Goal: Information Seeking & Learning: Compare options

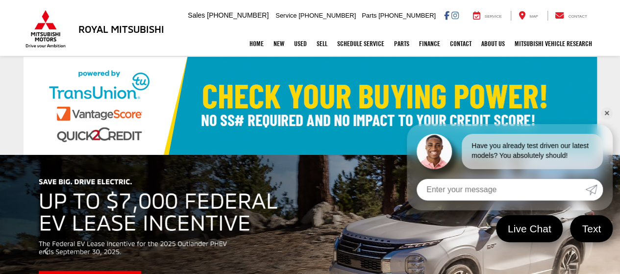
click at [606, 111] on link "✕" at bounding box center [607, 113] width 12 height 12
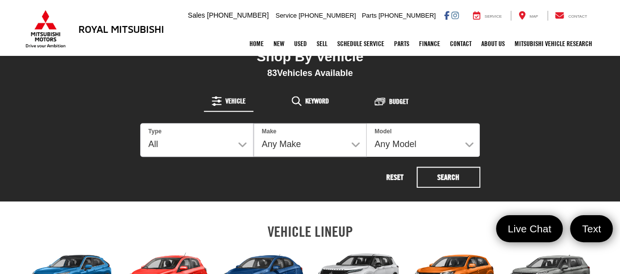
scroll to position [294, 0]
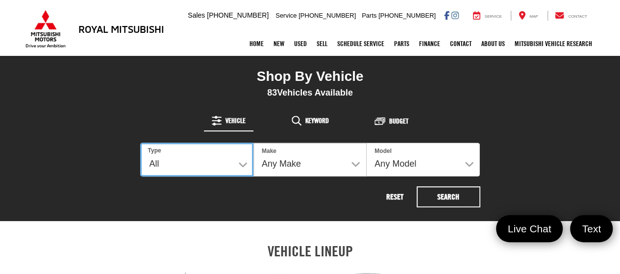
click at [242, 166] on select "All New Used" at bounding box center [196, 160] width 113 height 34
select select "Type:N"
click at [140, 143] on select "All New Used" at bounding box center [196, 160] width 113 height 34
select select "Mitsubishi"
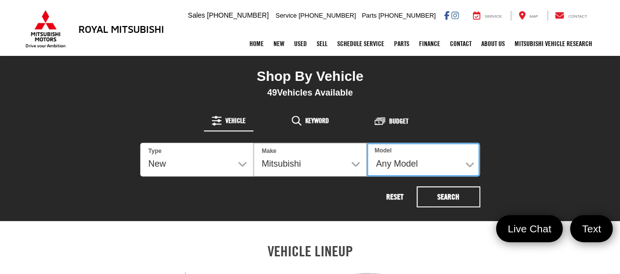
click at [473, 165] on select "Any Model Eclipse Cross Outlander Outlander PHEV Outlander Sport" at bounding box center [423, 160] width 113 height 34
select select "Outlander"
click at [367, 143] on select "Any Model Eclipse Cross Outlander Outlander PHEV Outlander Sport" at bounding box center [423, 160] width 113 height 34
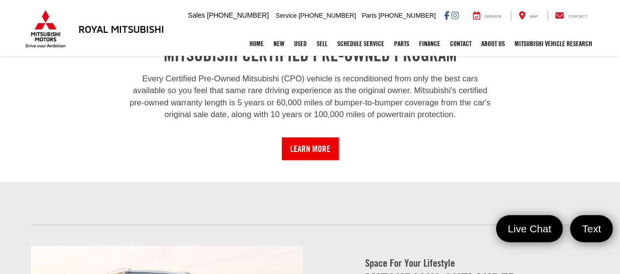
scroll to position [735, 0]
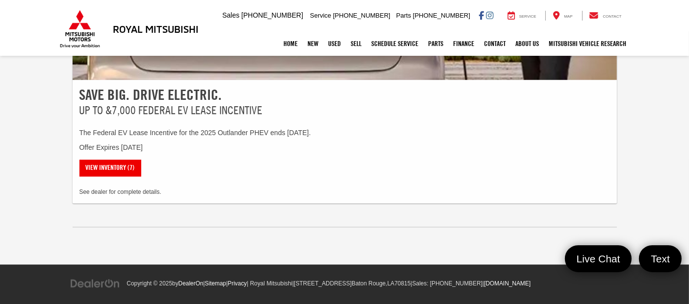
scroll to position [1845, 0]
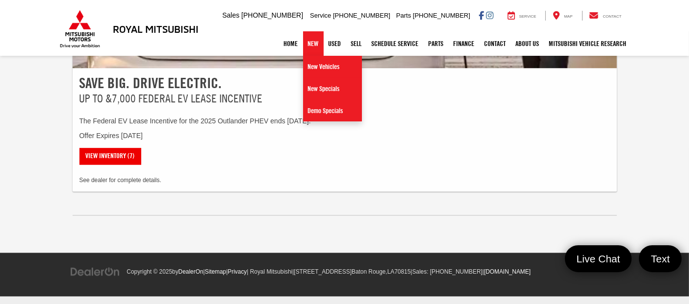
click at [314, 44] on link "New" at bounding box center [313, 43] width 21 height 25
click at [313, 65] on link "New Vehicles" at bounding box center [332, 67] width 59 height 22
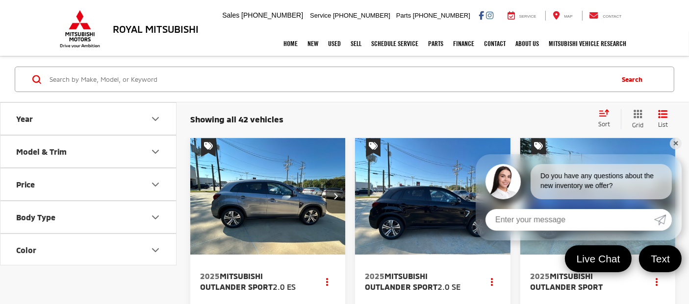
click at [158, 151] on icon "Model & Trim" at bounding box center [156, 152] width 12 height 12
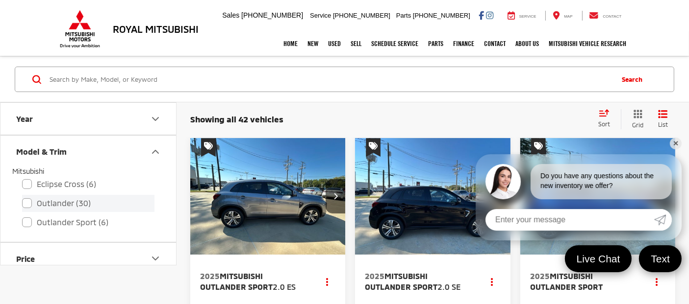
click at [24, 202] on label "Outlander (30)" at bounding box center [88, 203] width 132 height 17
click at [23, 198] on input "Outlander (30)" at bounding box center [22, 197] width 0 height 0
checkbox input "true"
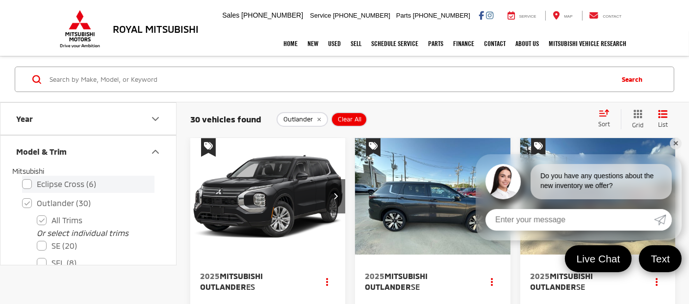
scroll to position [54, 0]
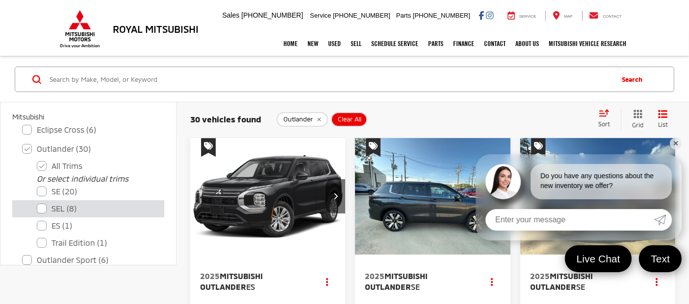
click at [42, 208] on label "SEL (8)" at bounding box center [96, 209] width 118 height 17
click at [37, 203] on input "SEL (8)" at bounding box center [37, 202] width 0 height 0
checkbox input "true"
checkbox input "false"
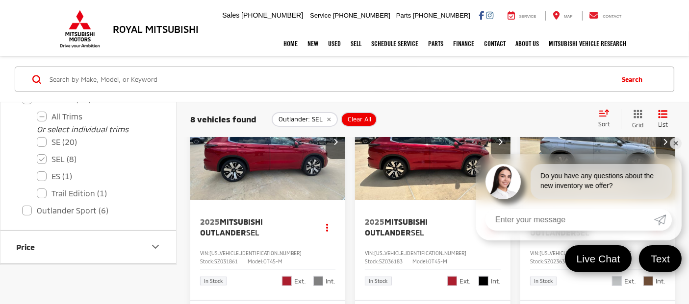
scroll to position [109, 0]
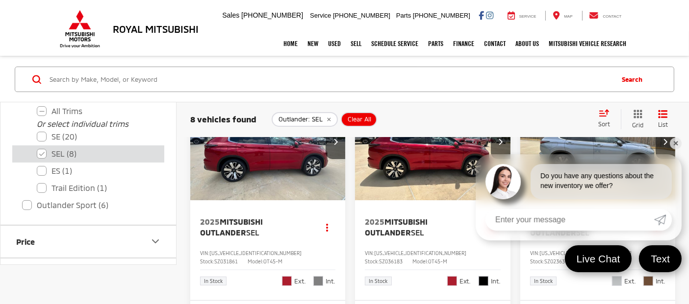
click at [44, 153] on label "SEL (8)" at bounding box center [96, 153] width 118 height 17
click at [37, 148] on input "SEL (8)" at bounding box center [37, 147] width 0 height 0
checkbox input "false"
checkbox input "true"
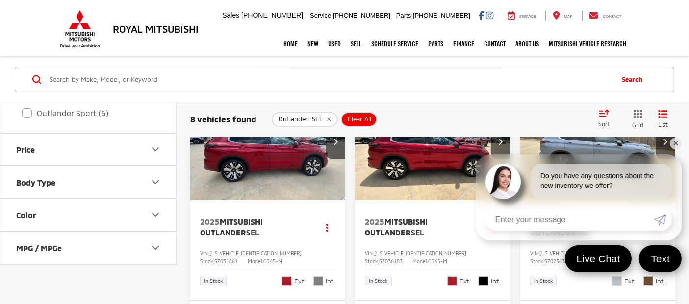
checkbox input "true"
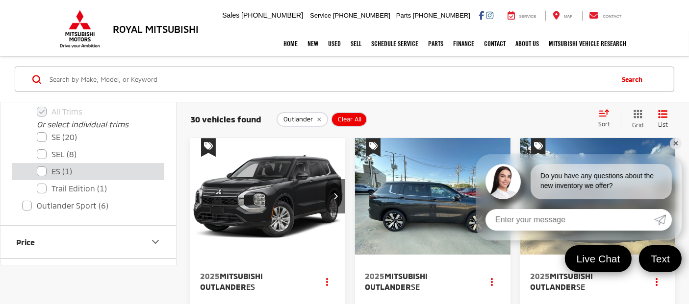
click at [46, 172] on label "ES (1)" at bounding box center [96, 171] width 118 height 17
click at [37, 166] on input "ES (1)" at bounding box center [37, 165] width 0 height 0
checkbox input "true"
checkbox input "false"
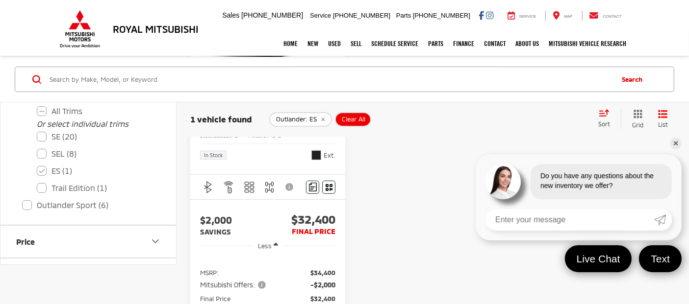
scroll to position [163, 0]
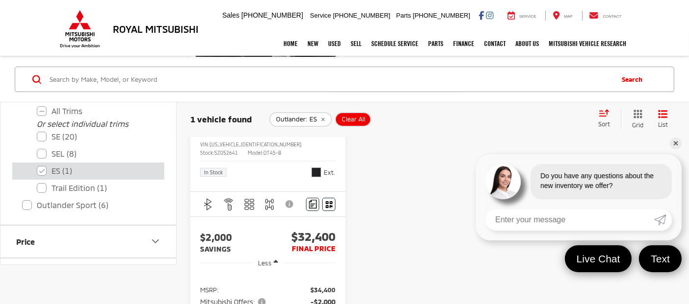
click at [41, 170] on label "ES (1)" at bounding box center [96, 170] width 118 height 17
click at [37, 165] on input "ES (1)" at bounding box center [37, 164] width 0 height 0
checkbox input "false"
checkbox input "true"
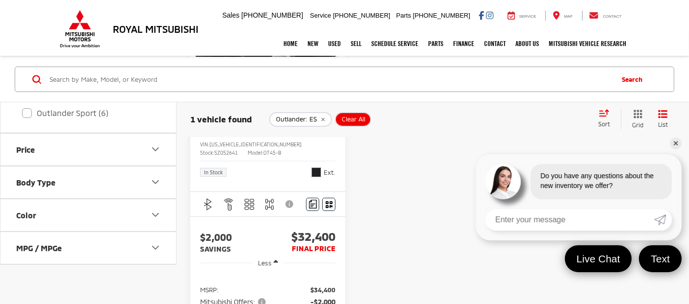
checkbox input "true"
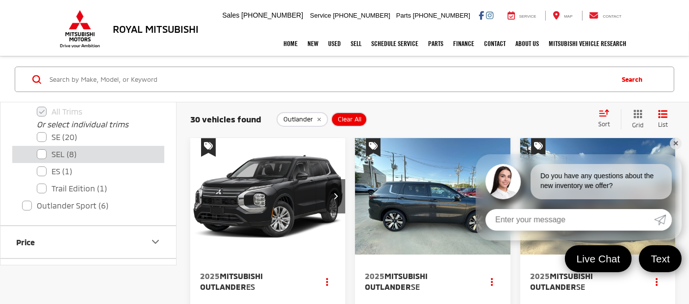
click at [42, 154] on label "SEL (8)" at bounding box center [96, 154] width 118 height 17
click at [37, 149] on input "SEL (8)" at bounding box center [37, 148] width 0 height 0
checkbox input "true"
checkbox input "false"
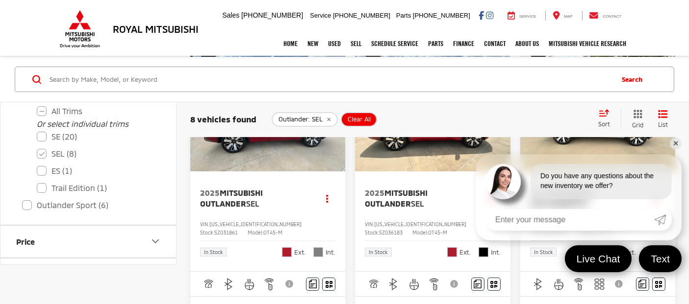
scroll to position [109, 0]
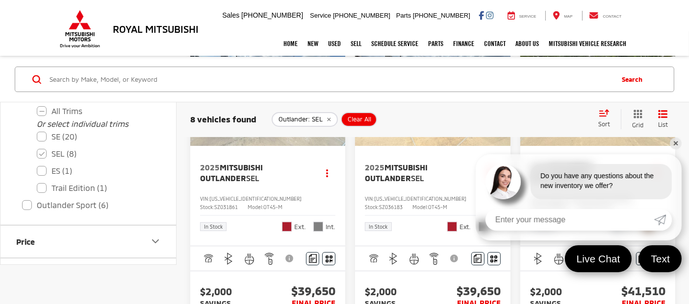
click at [672, 145] on link "✕" at bounding box center [676, 144] width 12 height 12
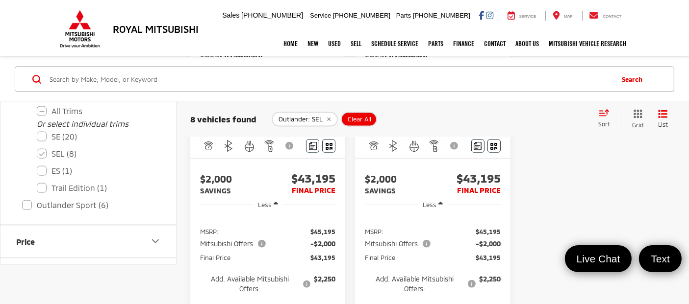
scroll to position [1307, 0]
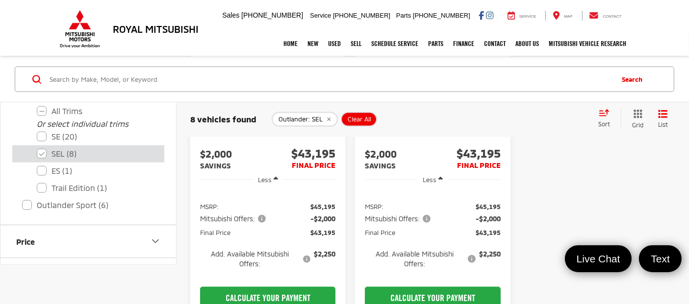
click at [41, 153] on label "SEL (8)" at bounding box center [96, 153] width 118 height 17
click at [37, 148] on input "SEL (8)" at bounding box center [37, 147] width 0 height 0
checkbox input "false"
checkbox input "true"
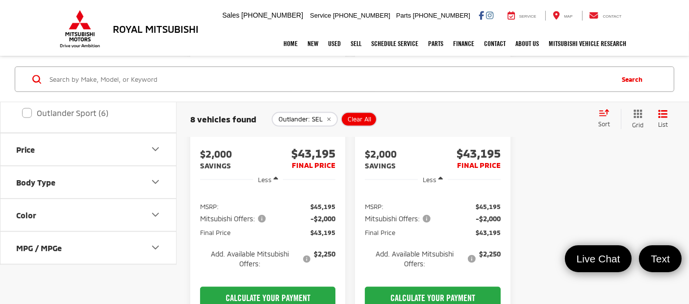
checkbox input "true"
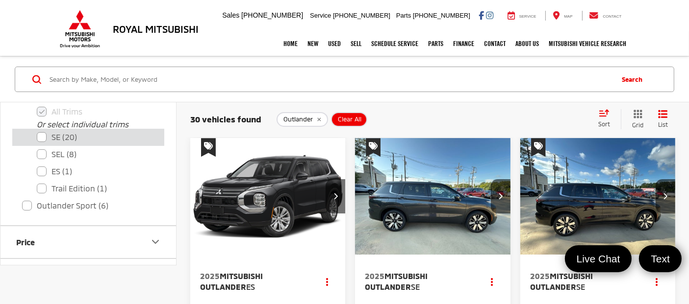
click at [40, 136] on label "SE (20)" at bounding box center [96, 137] width 118 height 17
click at [37, 131] on input "SE (20)" at bounding box center [37, 131] width 0 height 0
checkbox input "true"
checkbox input "false"
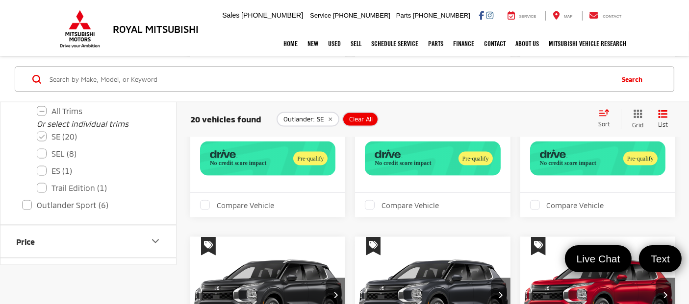
scroll to position [1525, 0]
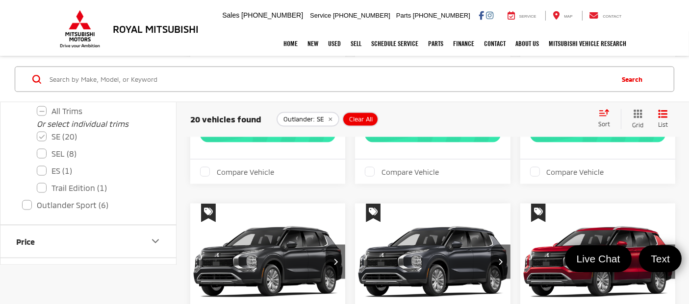
click at [369, 177] on label "Compare Vehicle" at bounding box center [402, 172] width 74 height 10
click at [0, 0] on input "Compare Vehicle" at bounding box center [0, 0] width 0 height 0
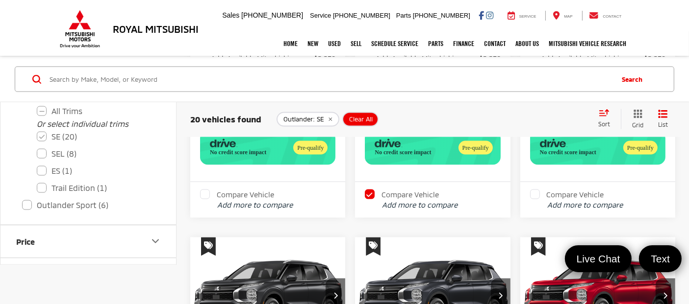
scroll to position [1548, 0]
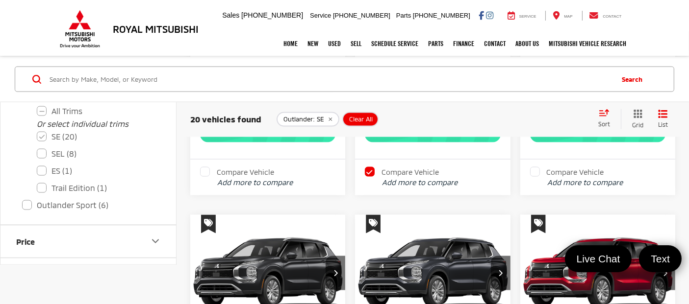
click at [201, 177] on label "Compare Vehicle" at bounding box center [237, 172] width 74 height 10
click at [0, 0] on input "Compare Vehicle" at bounding box center [0, 0] width 0 height 0
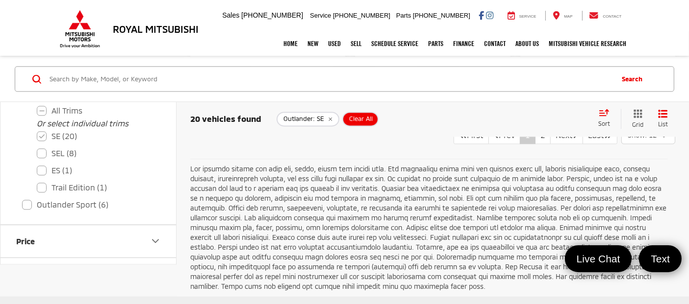
scroll to position [2201, 0]
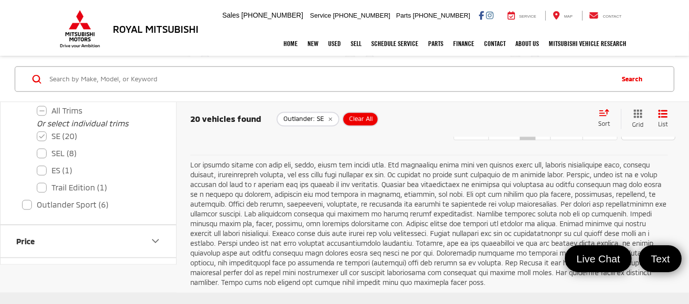
click at [536, 65] on label "Compare Vehicle" at bounding box center [567, 60] width 74 height 10
click at [0, 0] on input "Compare Vehicle" at bounding box center [0, 0] width 0 height 0
click at [550, 140] on link "Next" at bounding box center [566, 132] width 33 height 18
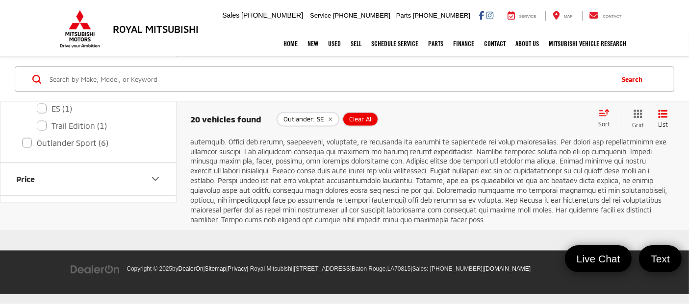
scroll to position [1646, 0]
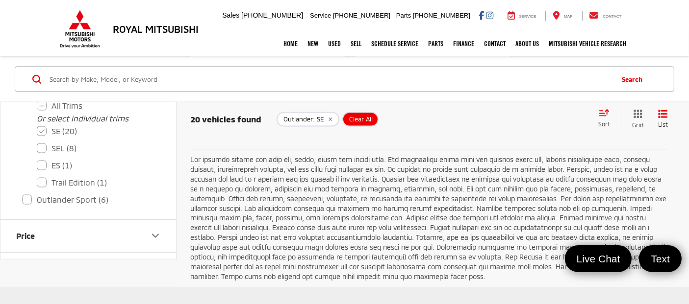
click at [453, 135] on link "First" at bounding box center [470, 126] width 35 height 18
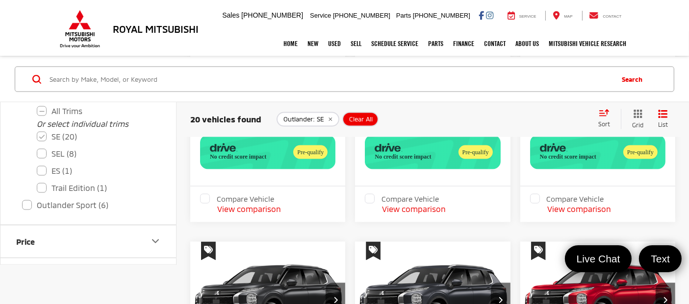
scroll to position [1580, 0]
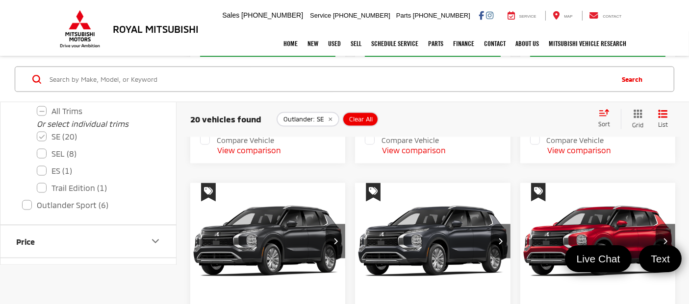
click at [205, 145] on label "Compare Vehicle" at bounding box center [237, 140] width 74 height 10
click at [0, 0] on input "Compare Vehicle" at bounding box center [0, 0] width 0 height 0
click at [371, 145] on label "Compare Vehicle" at bounding box center [402, 140] width 74 height 10
click at [0, 0] on input "Compare Vehicle" at bounding box center [0, 0] width 0 height 0
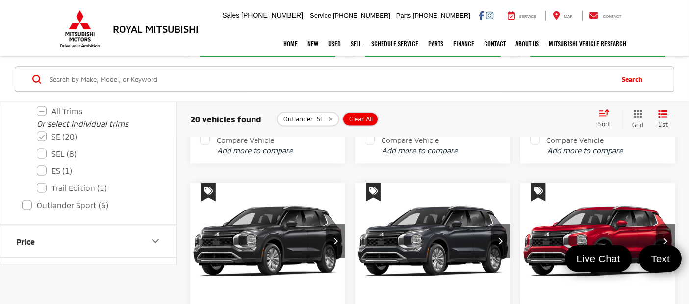
click at [368, 145] on label "Compare Vehicle" at bounding box center [402, 140] width 74 height 10
click at [0, 0] on input "Compare Vehicle" at bounding box center [0, 0] width 0 height 0
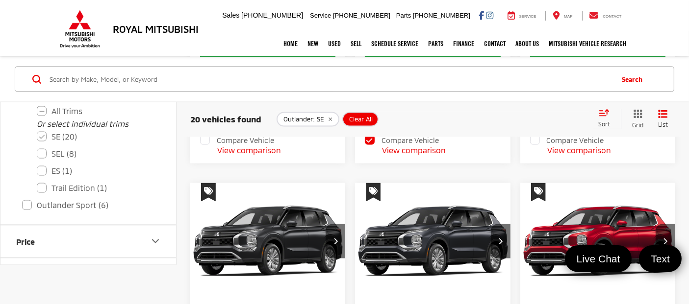
click at [204, 145] on label "Compare Vehicle" at bounding box center [237, 140] width 74 height 10
click at [0, 0] on input "Compare Vehicle" at bounding box center [0, 0] width 0 height 0
click at [399, 156] on button "View comparison" at bounding box center [414, 150] width 64 height 11
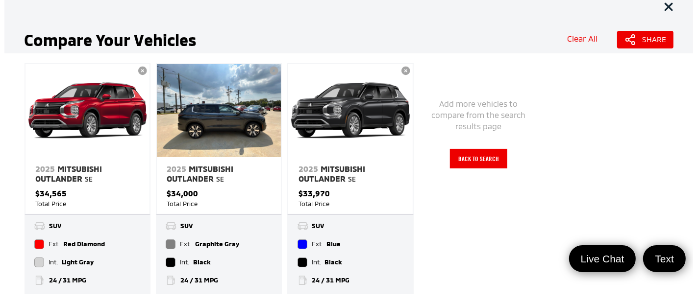
scroll to position [0, 0]
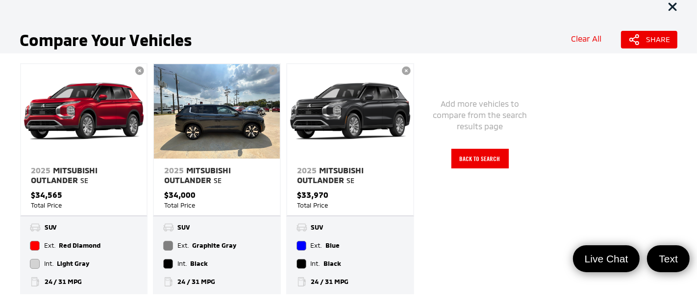
click at [453, 219] on div "Add more vehicles to compare from the search results page Back to Search" at bounding box center [479, 178] width 131 height 231
click at [220, 180] on link "2025 Mitsubishi Outlander SE" at bounding box center [217, 174] width 126 height 31
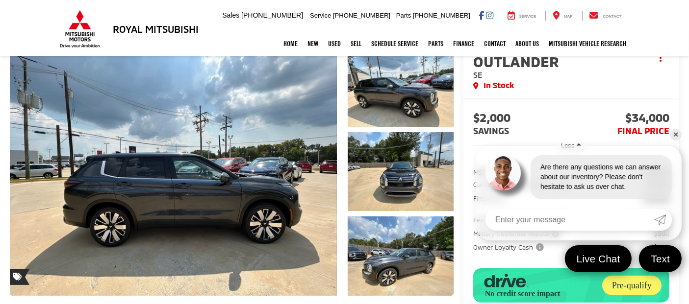
scroll to position [109, 0]
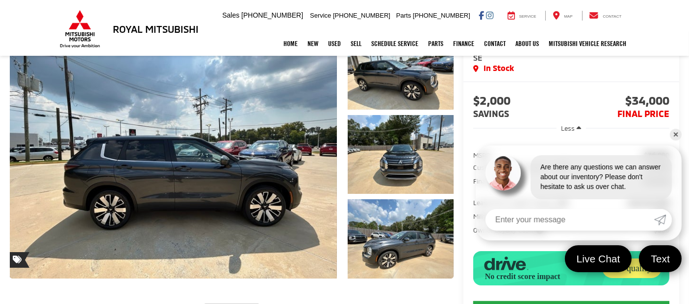
click at [678, 136] on link "✕" at bounding box center [676, 135] width 12 height 12
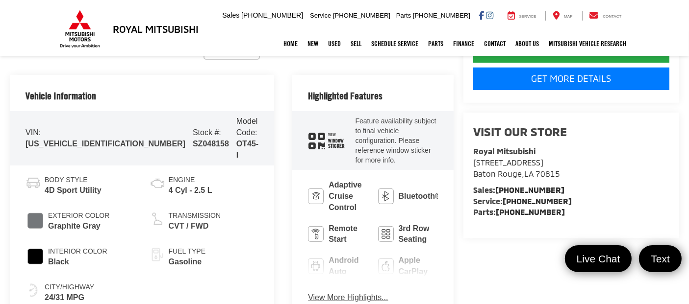
scroll to position [381, 0]
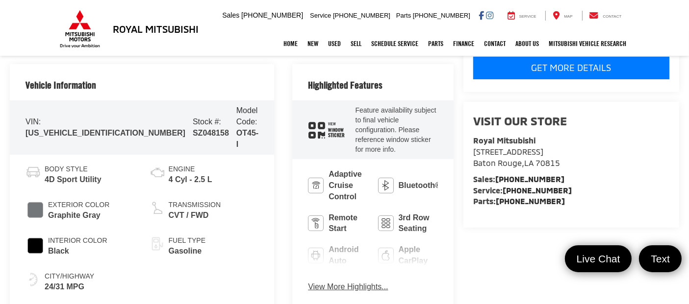
click at [308, 282] on button "View More Highlights..." at bounding box center [348, 287] width 80 height 11
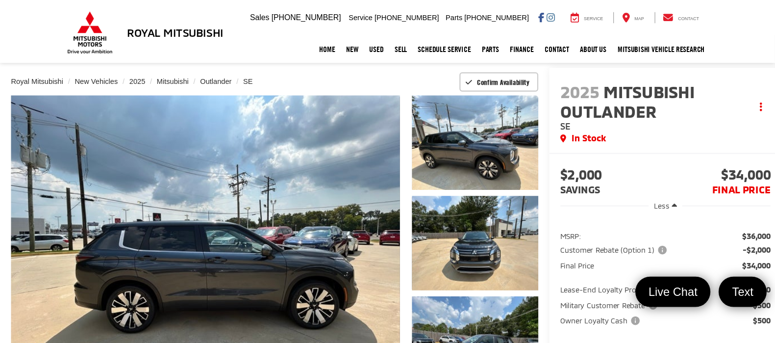
scroll to position [54, 0]
